Goal: Entertainment & Leisure: Consume media (video, audio)

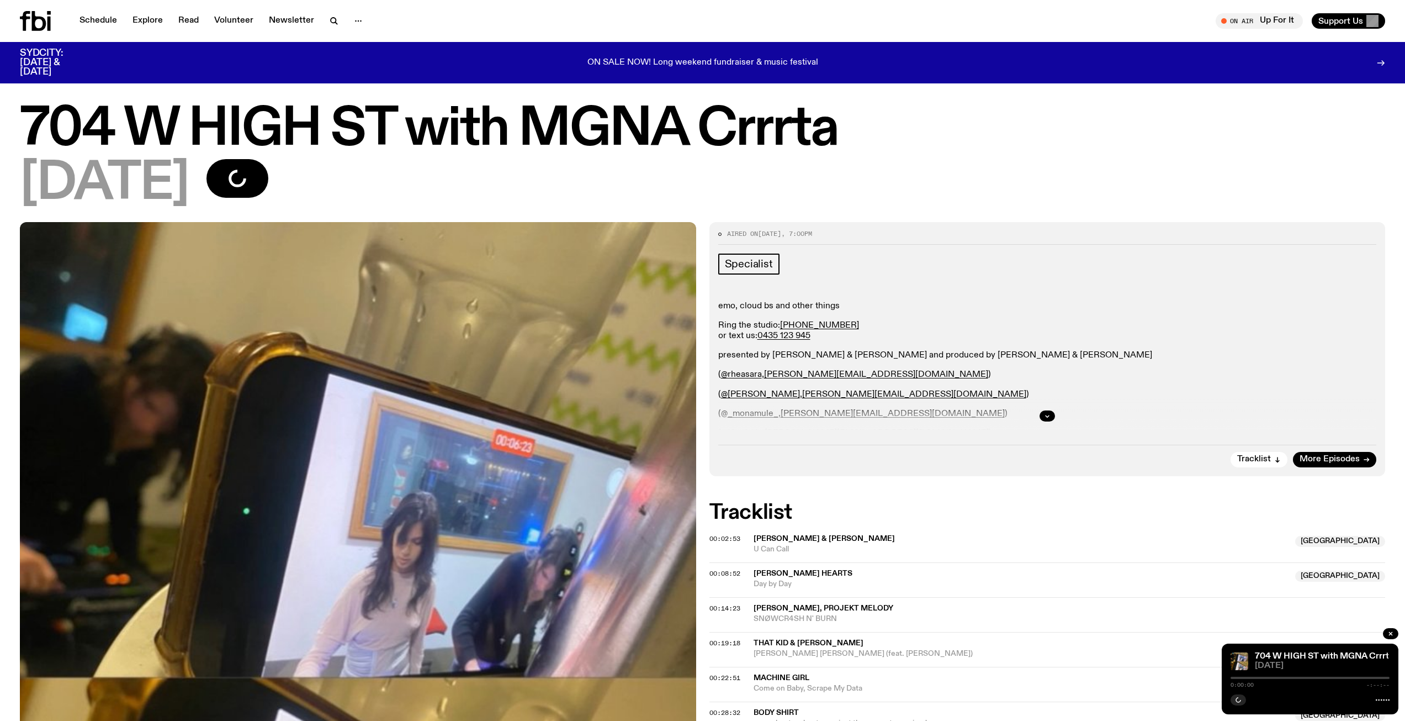
click at [205, 143] on h1 "704 W HIGH ST with MGNA Crrrta" at bounding box center [703, 130] width 1366 height 50
click at [274, 118] on h1 "704 W HIGH ST with MGNA Crrrta" at bounding box center [703, 130] width 1366 height 50
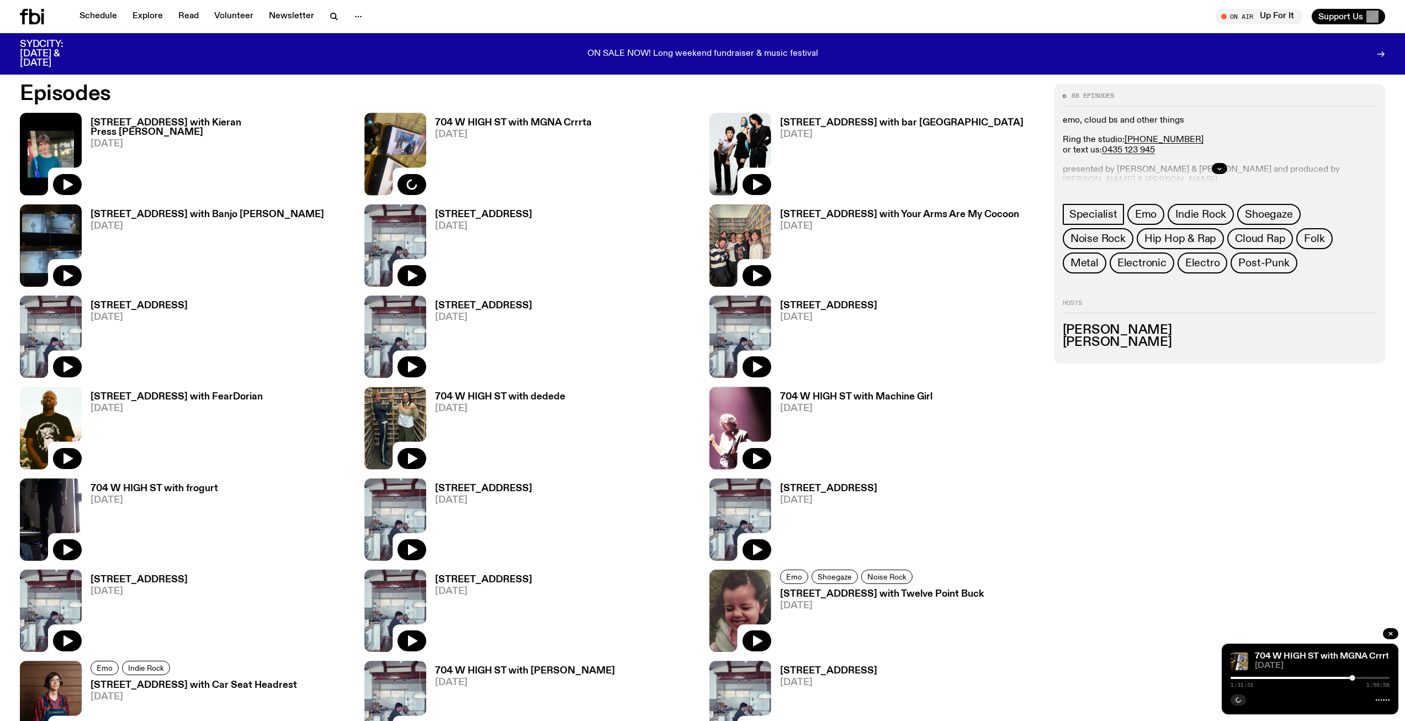
scroll to position [820, 0]
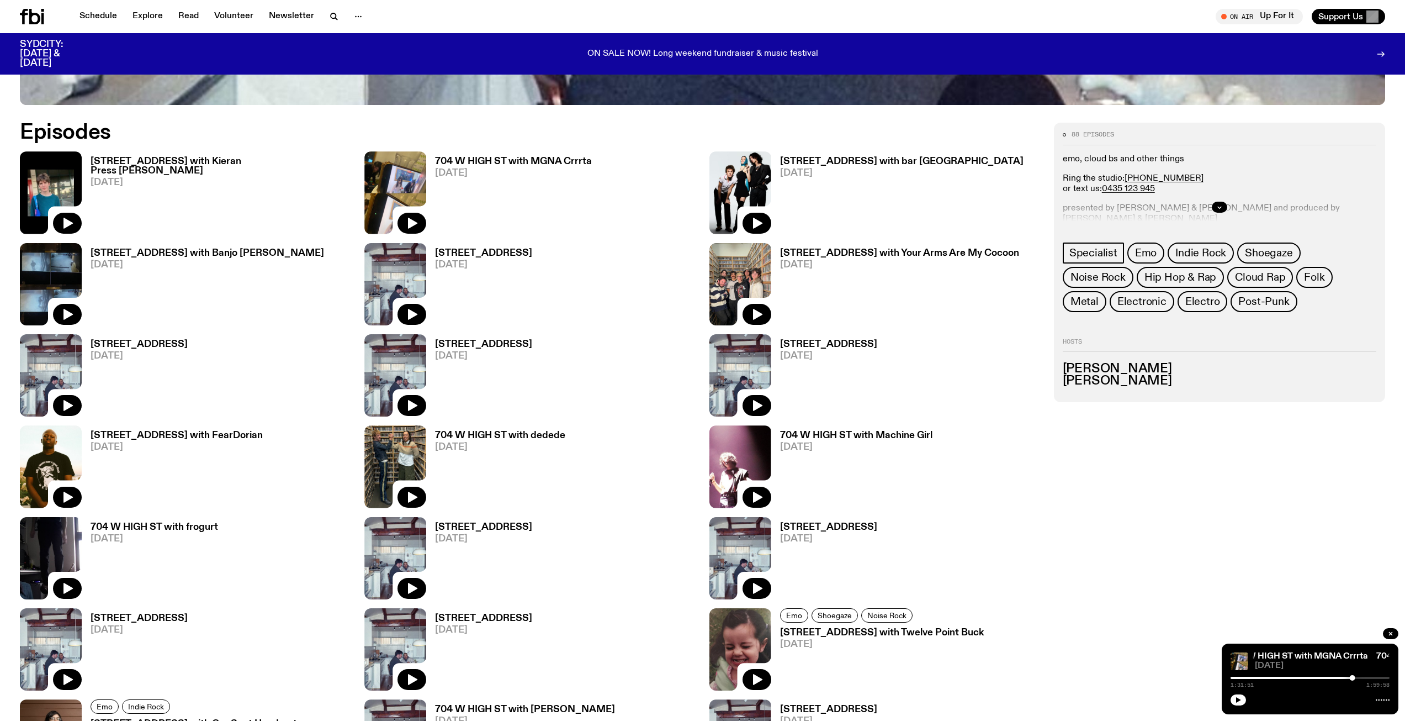
click at [268, 162] on h3 "704 W HIGH ST with Kieran Press Reynolds" at bounding box center [221, 166] width 261 height 19
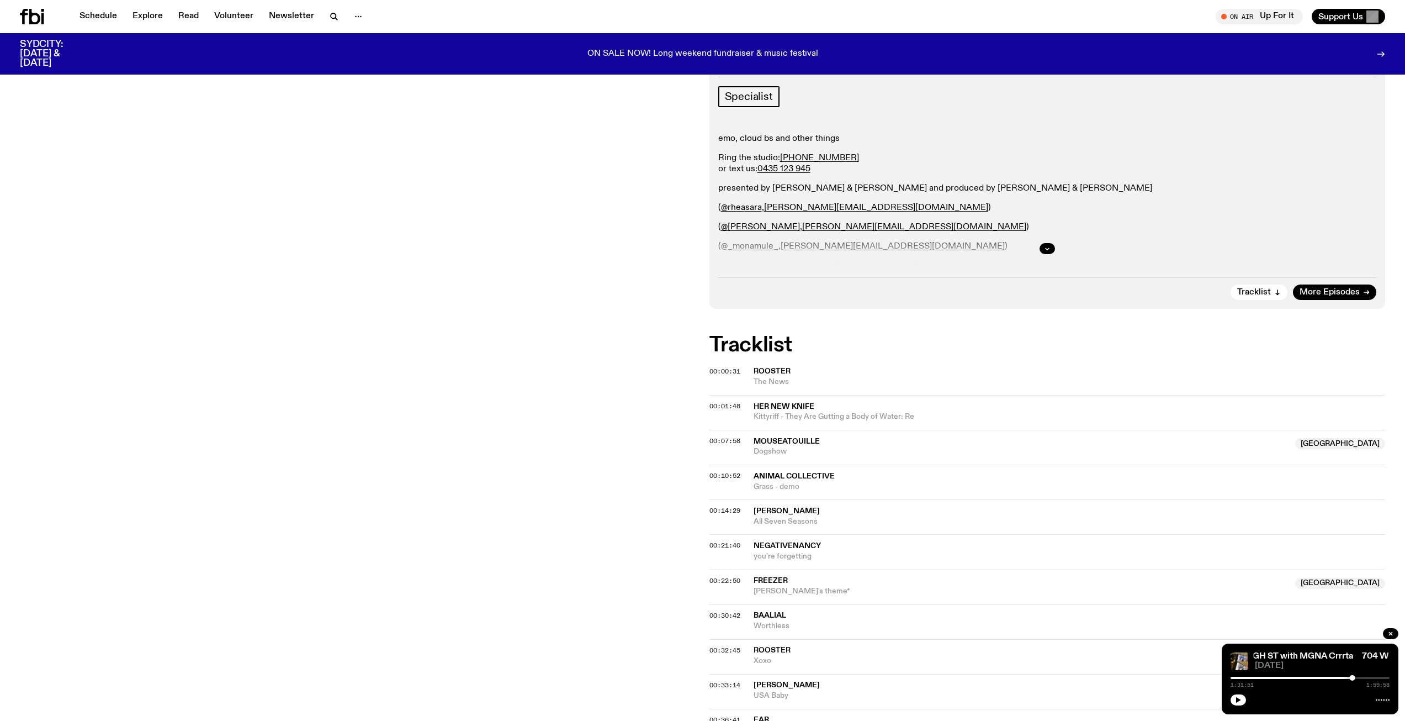
scroll to position [212, 0]
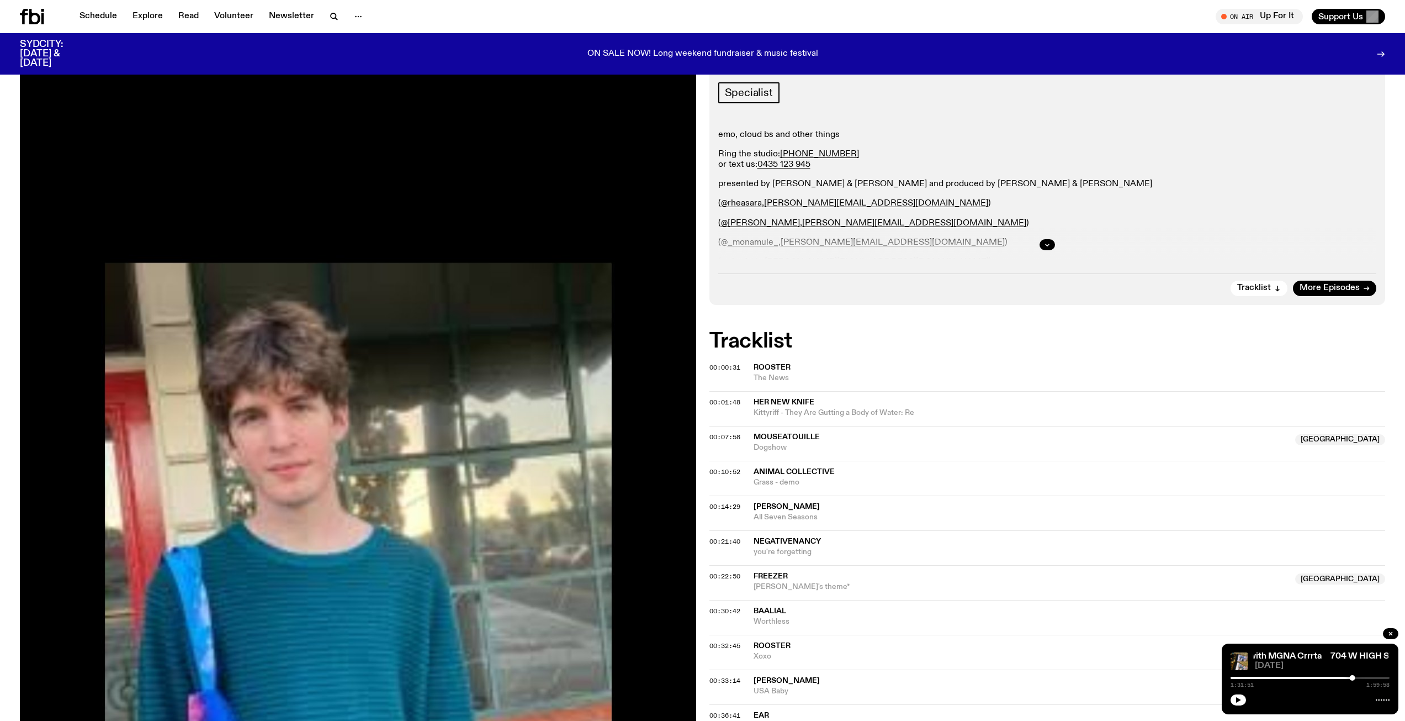
click at [768, 373] on span "The News" at bounding box center [1070, 378] width 632 height 10
click at [832, 362] on div "Copied" at bounding box center [1070, 372] width 632 height 21
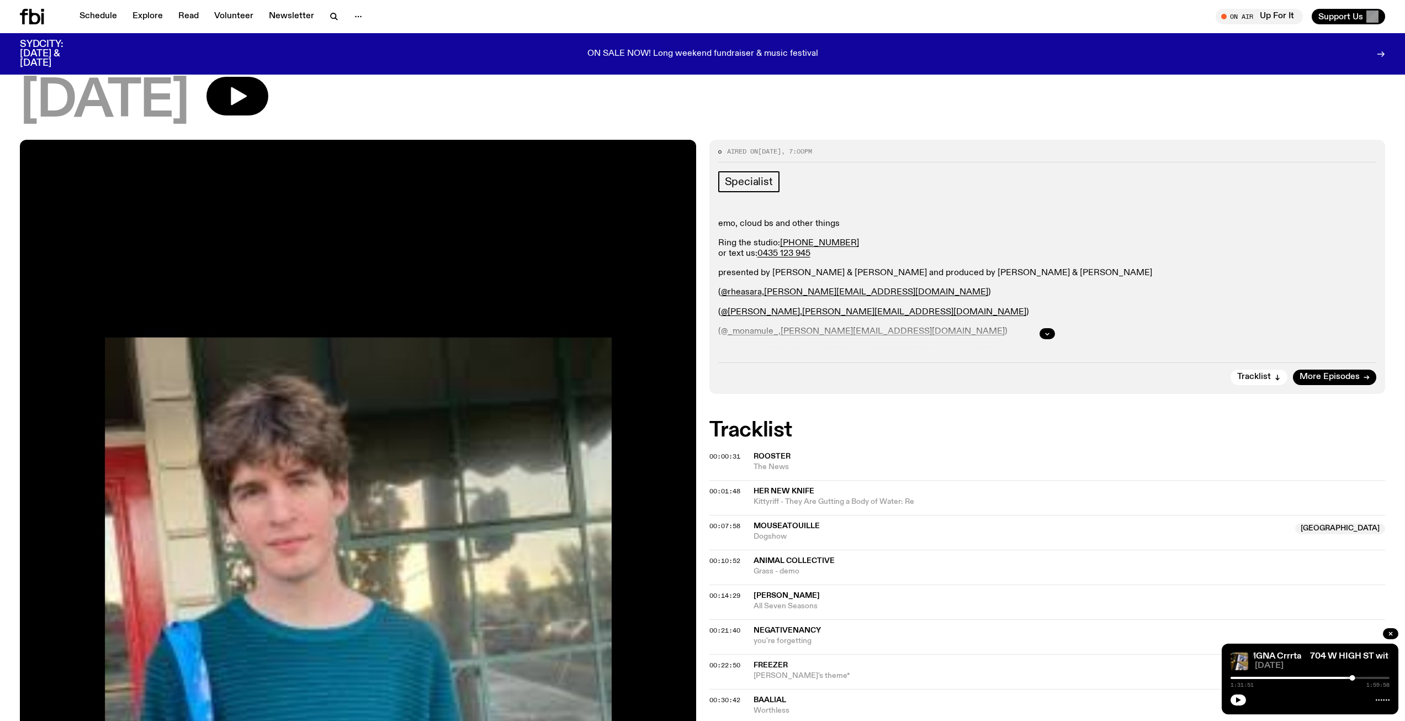
scroll to position [46, 0]
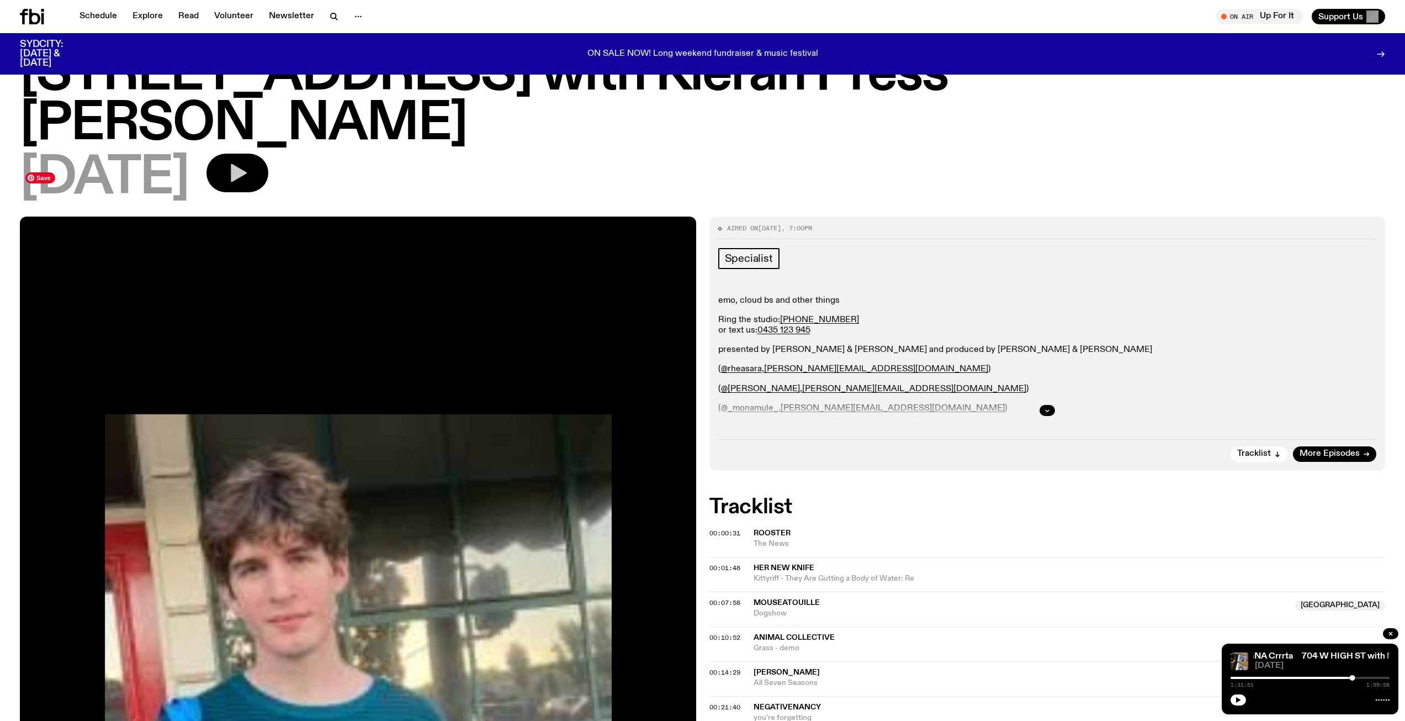
click at [247, 164] on icon "button" at bounding box center [239, 173] width 16 height 18
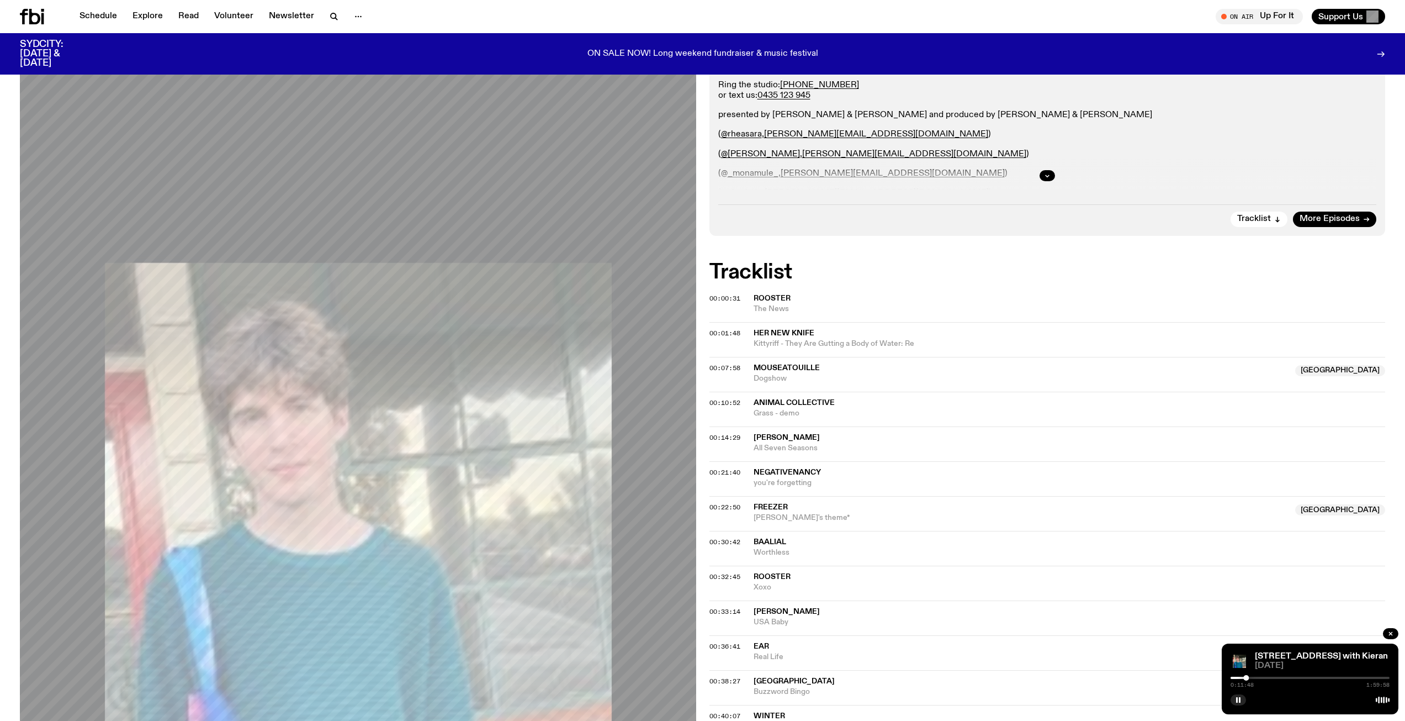
scroll to position [212, 0]
